Goal: Browse casually

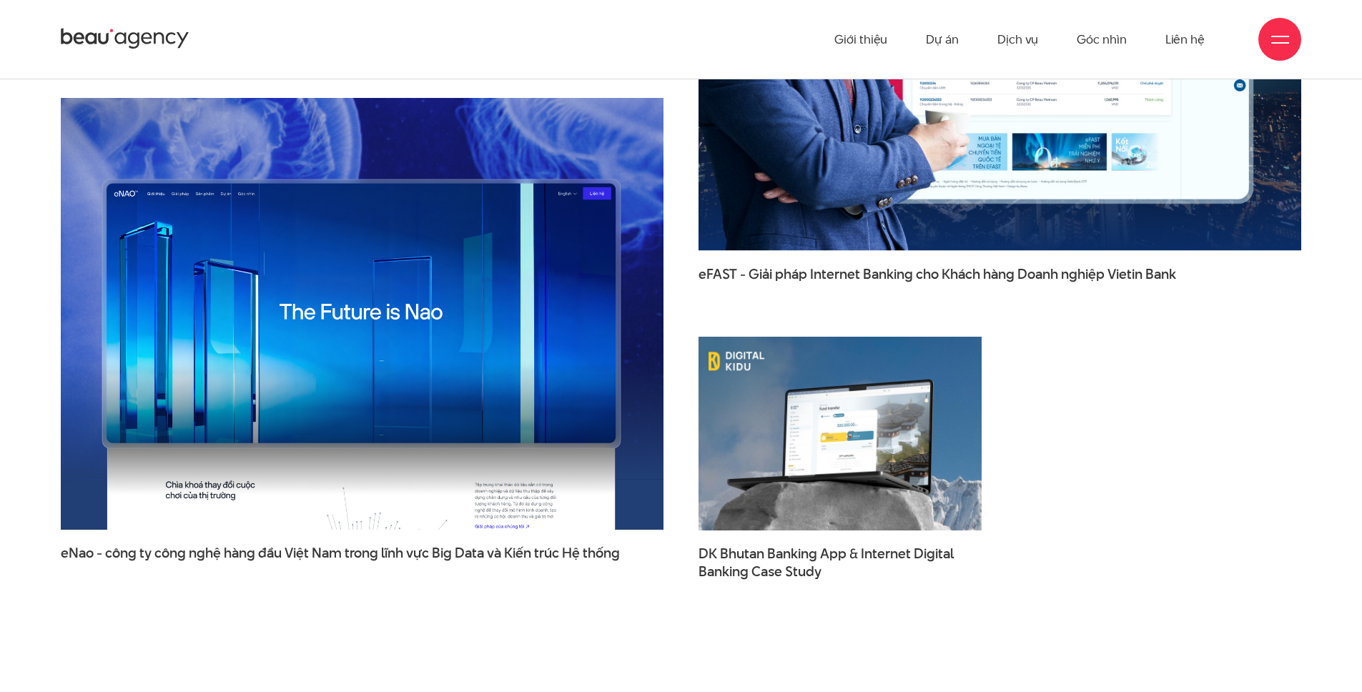
scroll to position [2489, 0]
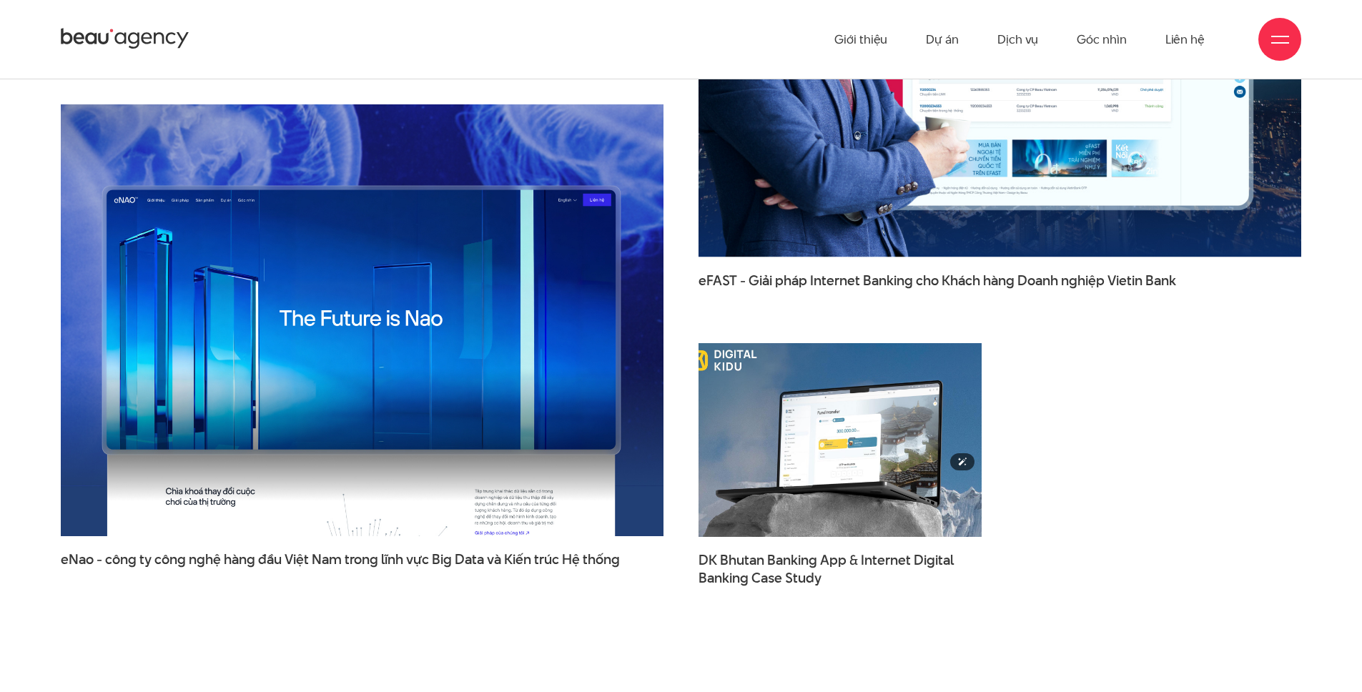
click at [876, 451] on img at bounding box center [840, 439] width 312 height 213
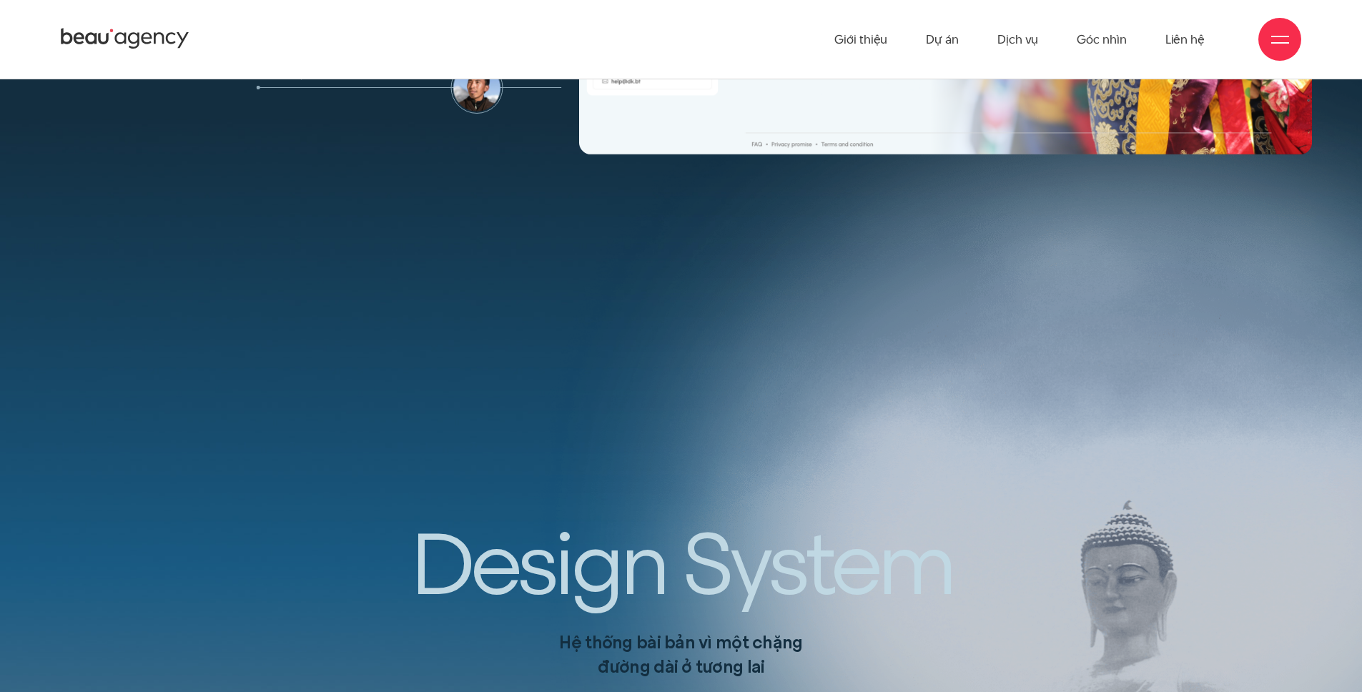
scroll to position [15140, 0]
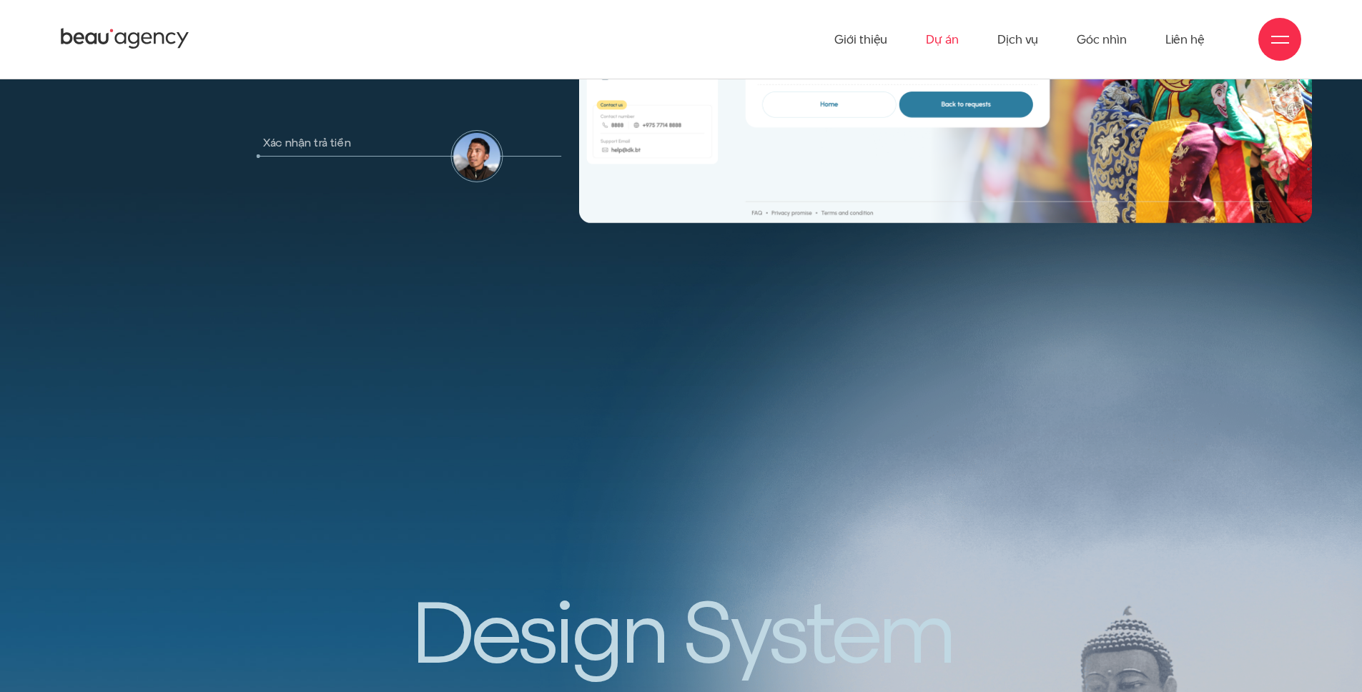
click at [946, 34] on link "Dự án" at bounding box center [942, 39] width 33 height 79
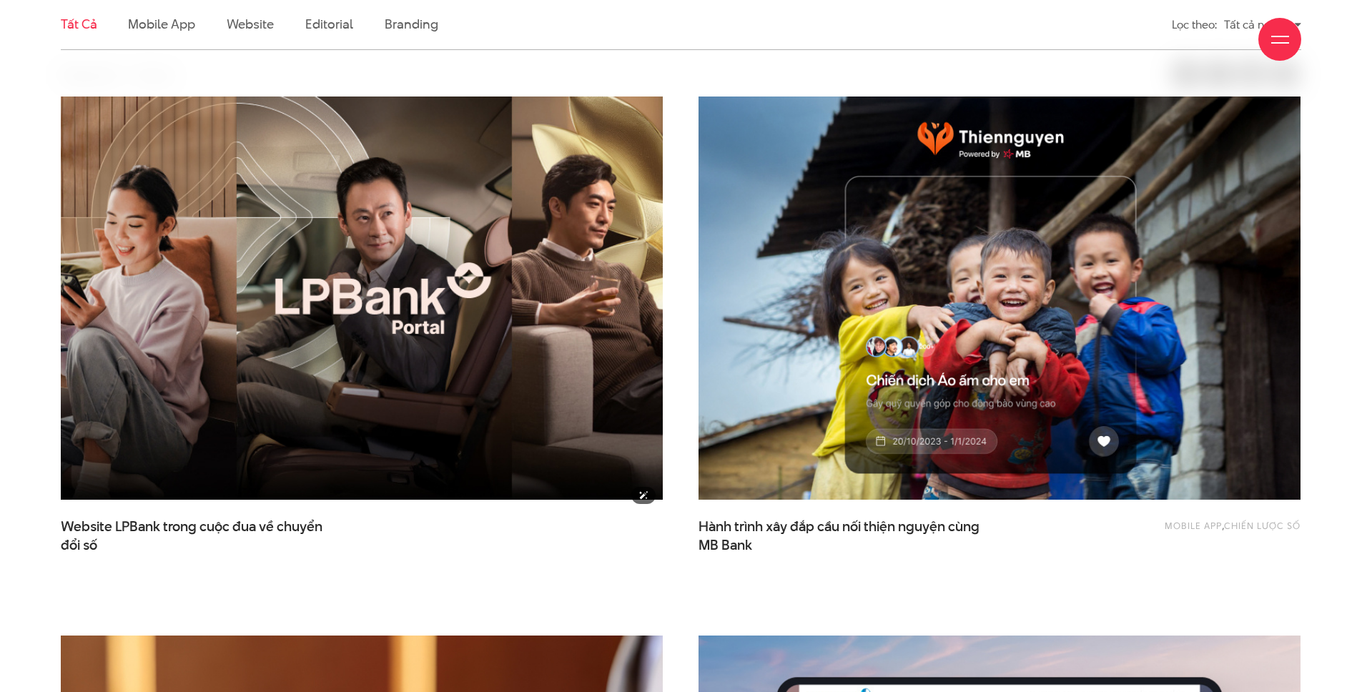
scroll to position [485, 0]
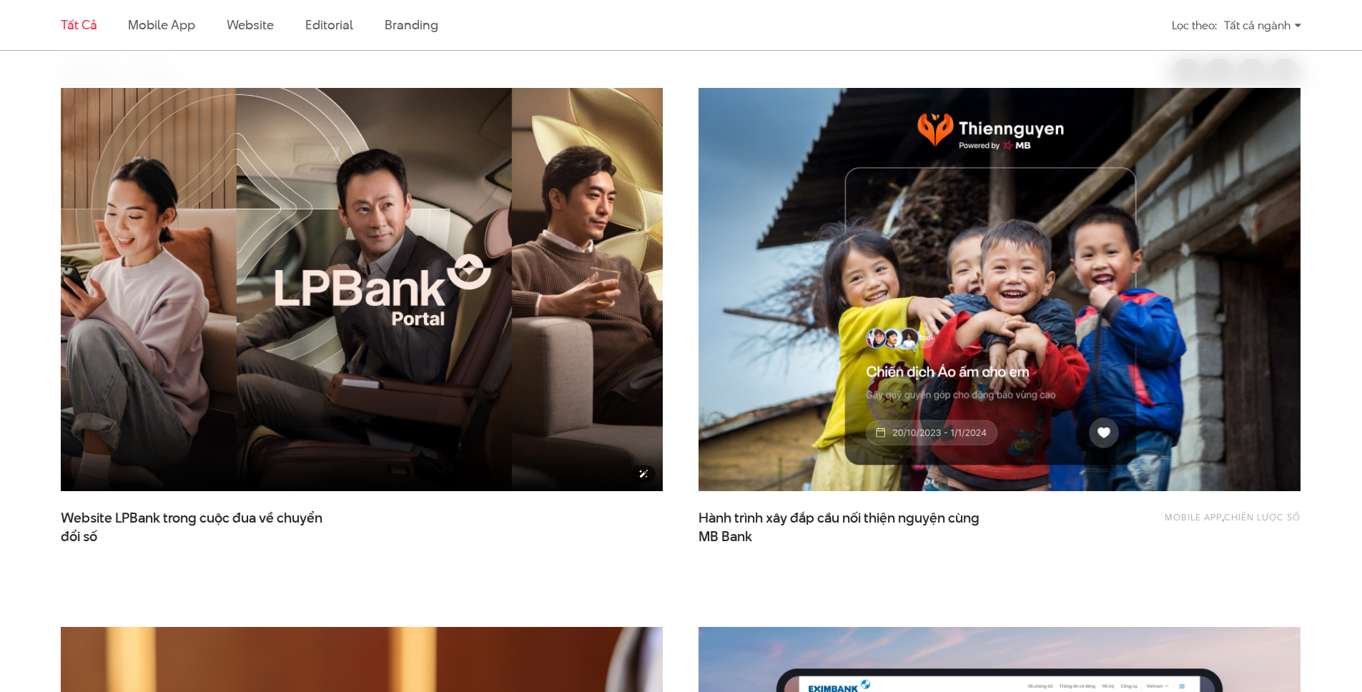
click at [564, 284] on img at bounding box center [362, 290] width 662 height 444
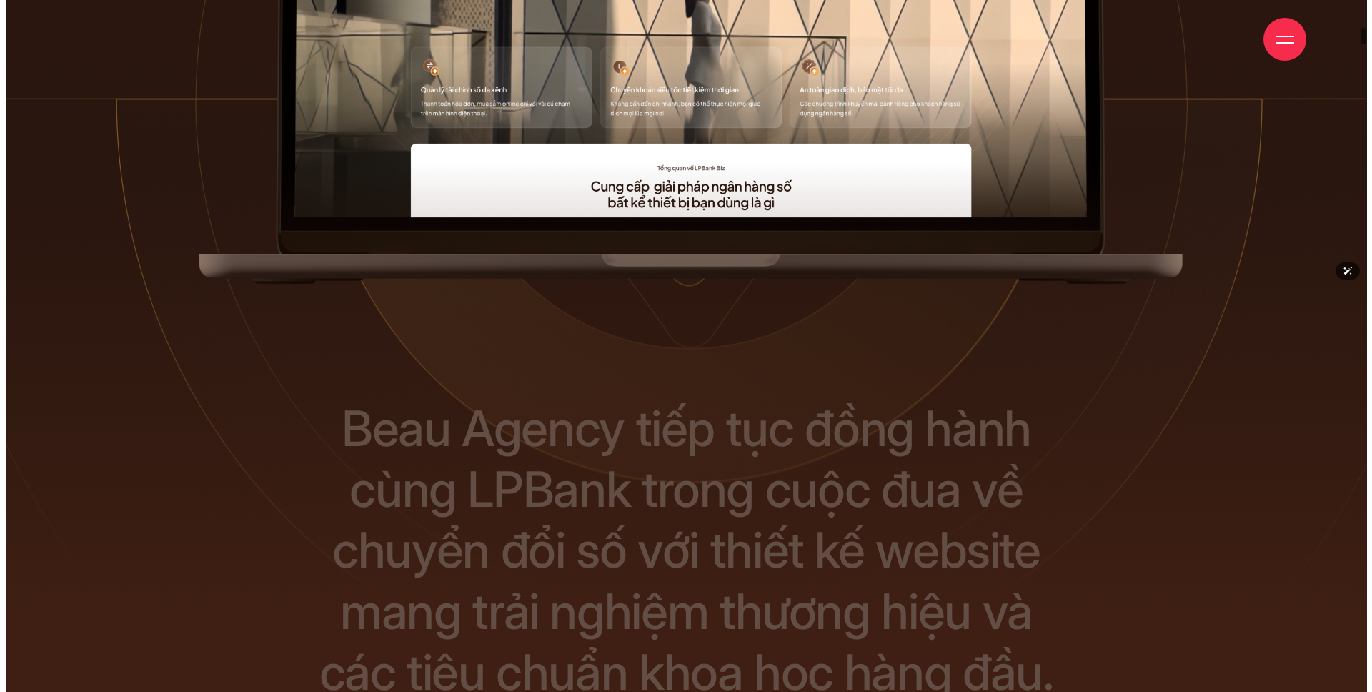
scroll to position [1009, 0]
